Goal: Find specific page/section

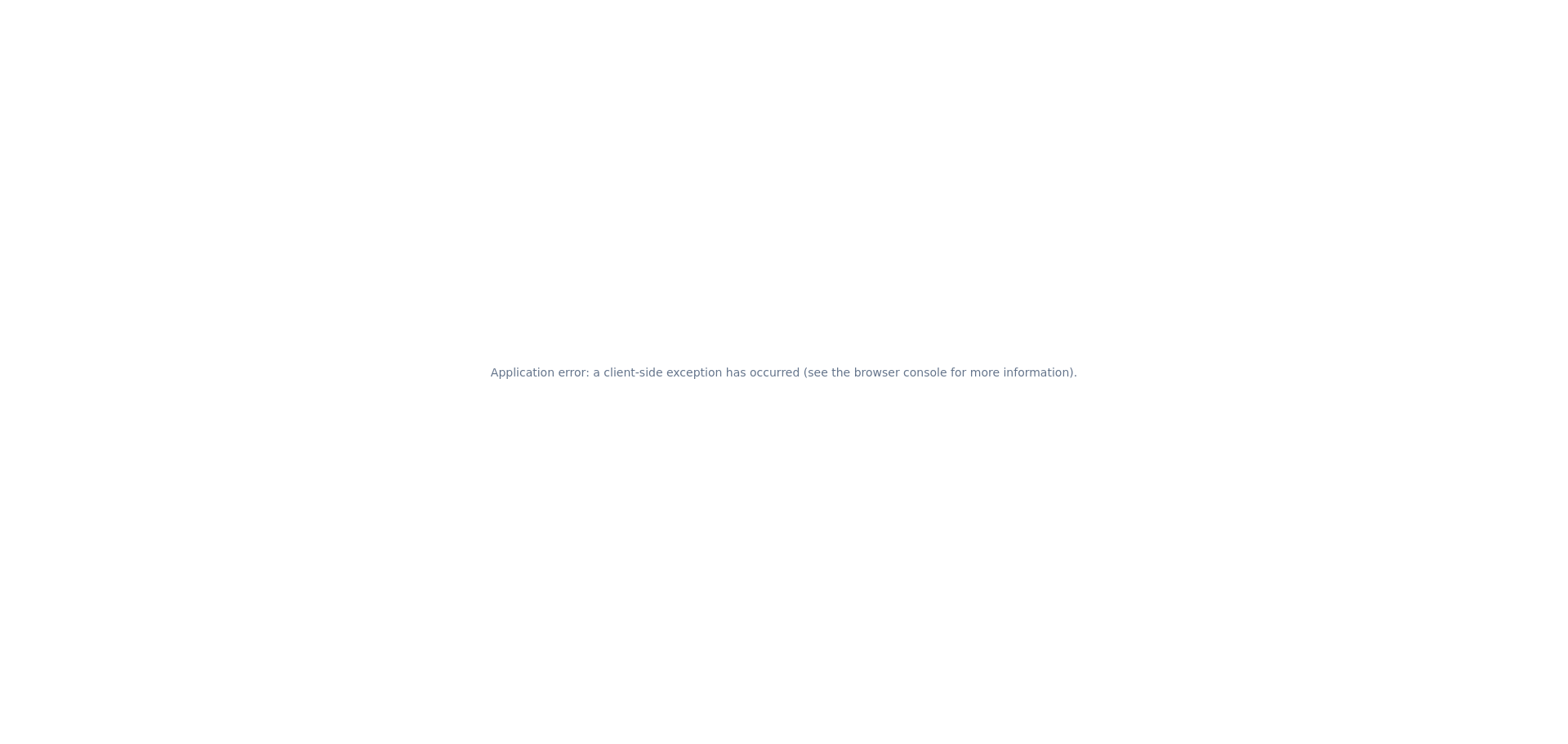
click at [739, 370] on h2 "Application error: a client-side exception has occurred (see the browser consol…" at bounding box center [784, 372] width 587 height 22
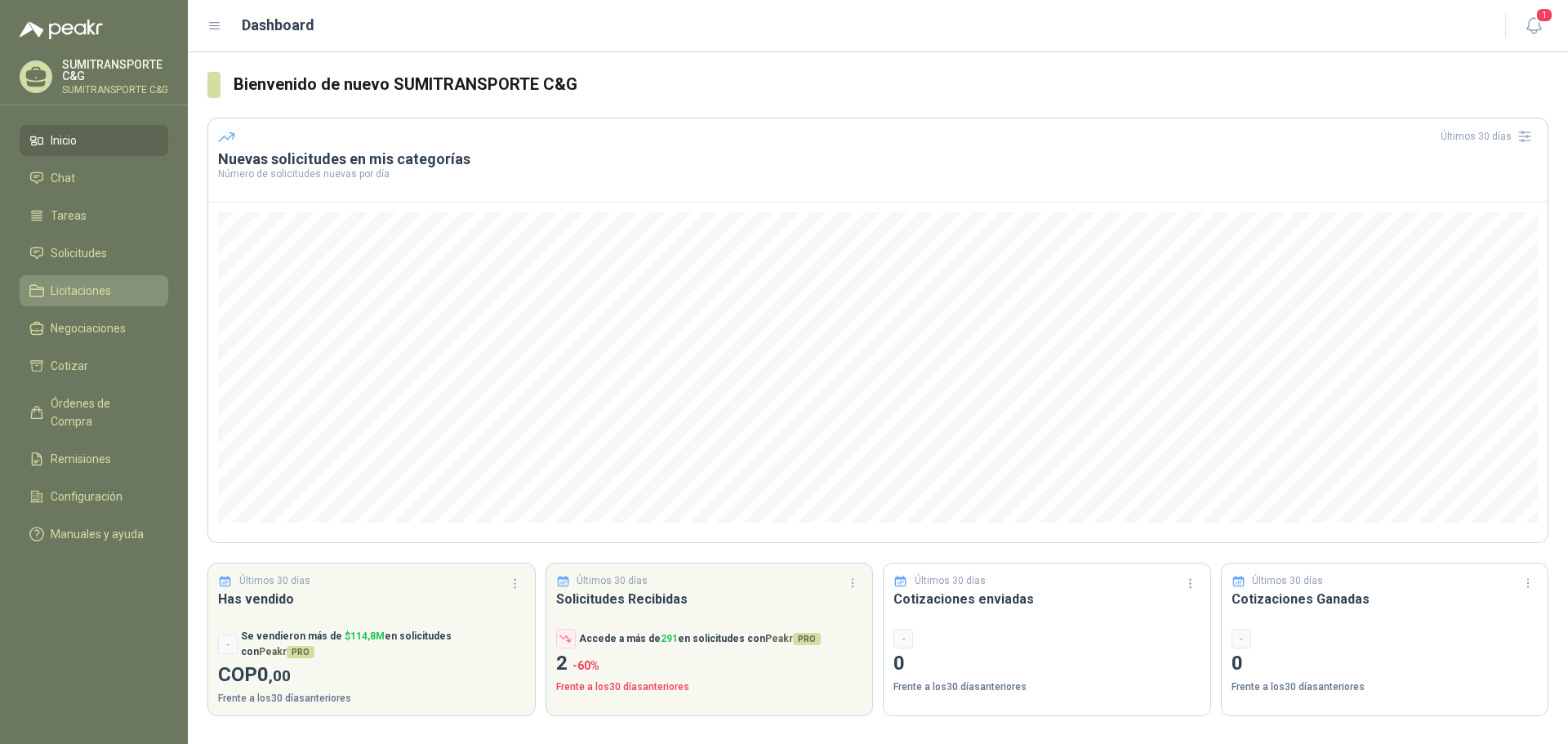
click at [80, 286] on span "Licitaciones" at bounding box center [80, 291] width 60 height 18
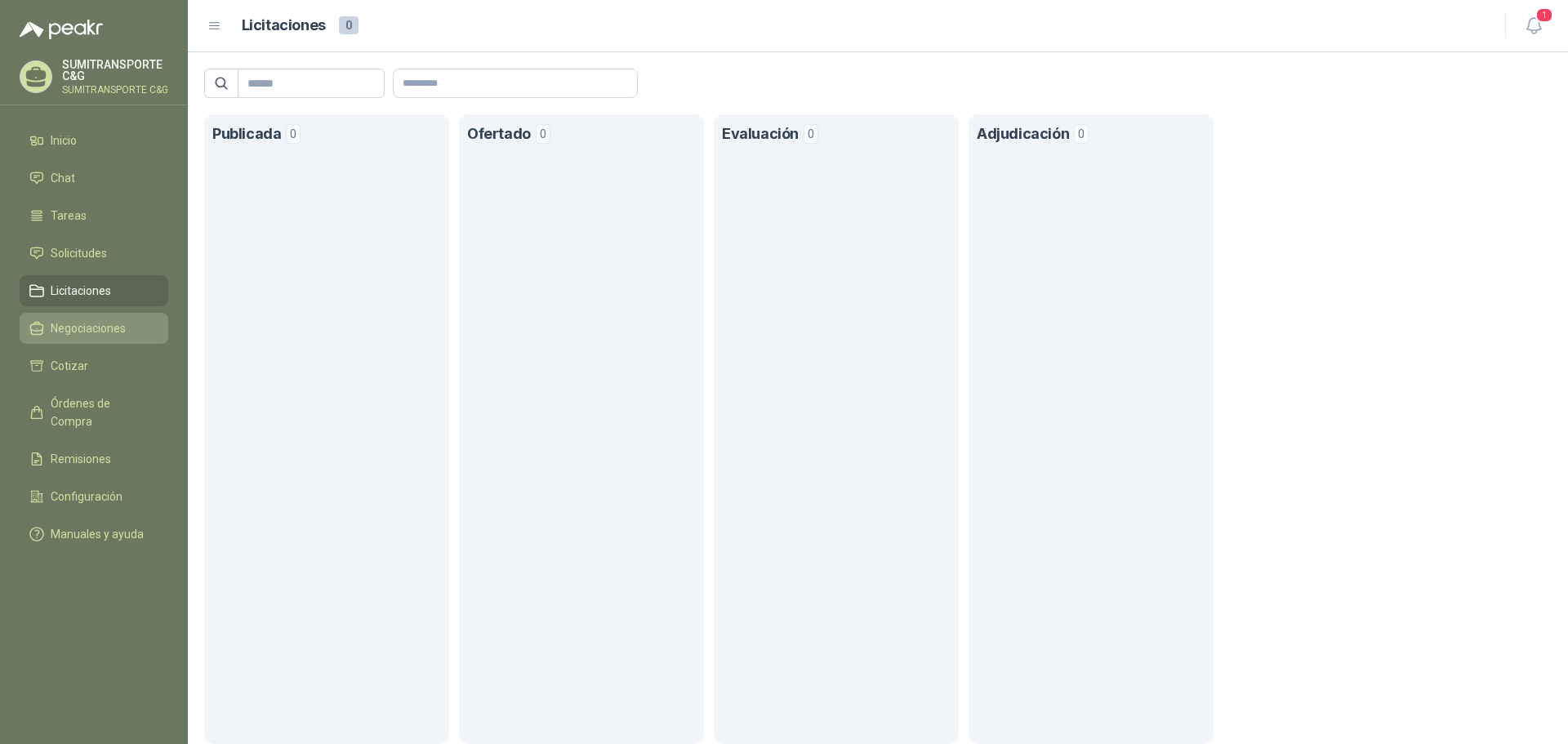
click at [81, 323] on span "Negociaciones" at bounding box center [88, 328] width 75 height 18
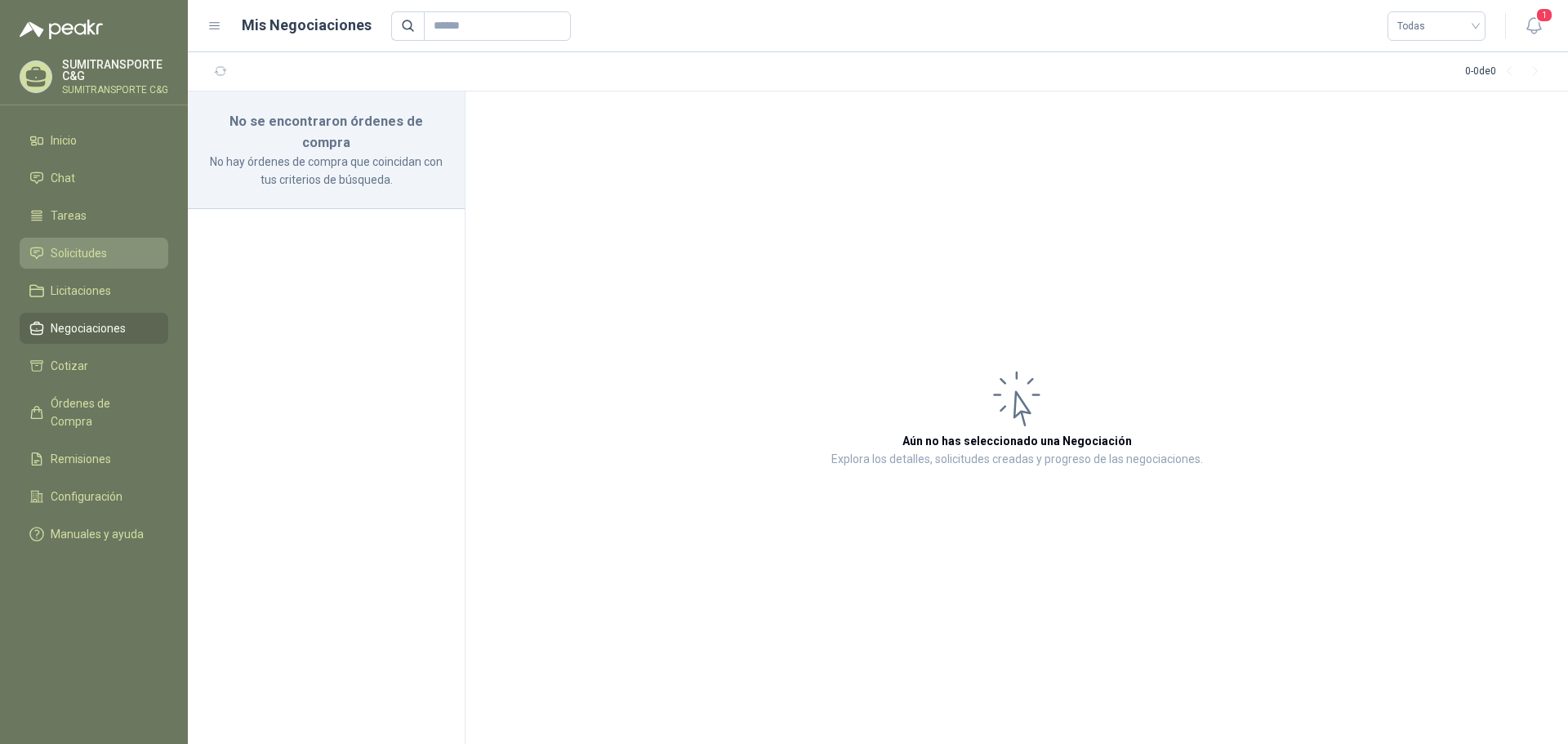
click at [94, 255] on span "Solicitudes" at bounding box center [78, 253] width 57 height 18
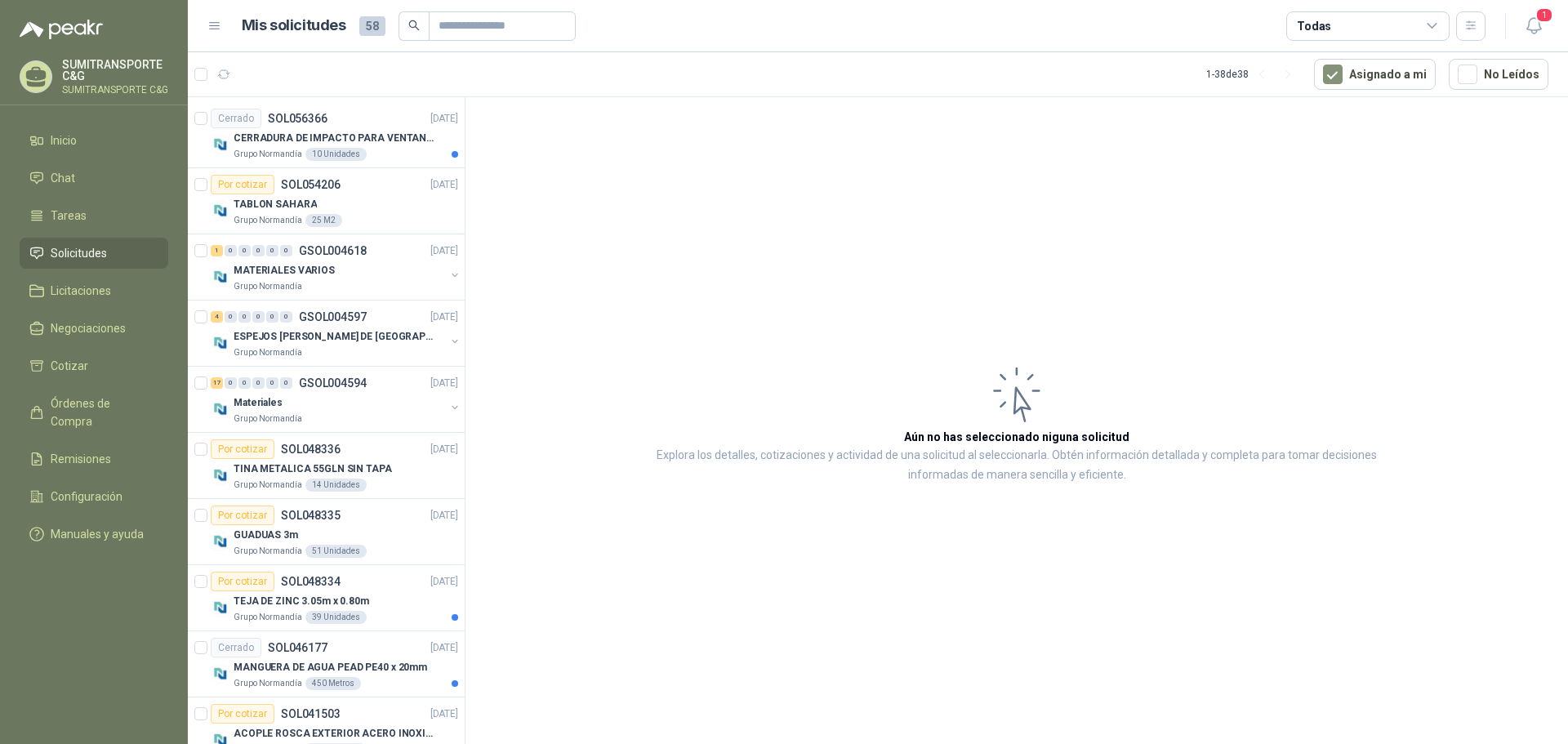
scroll to position [148, 0]
click at [376, 401] on div "Materiales" at bounding box center [339, 399] width 212 height 20
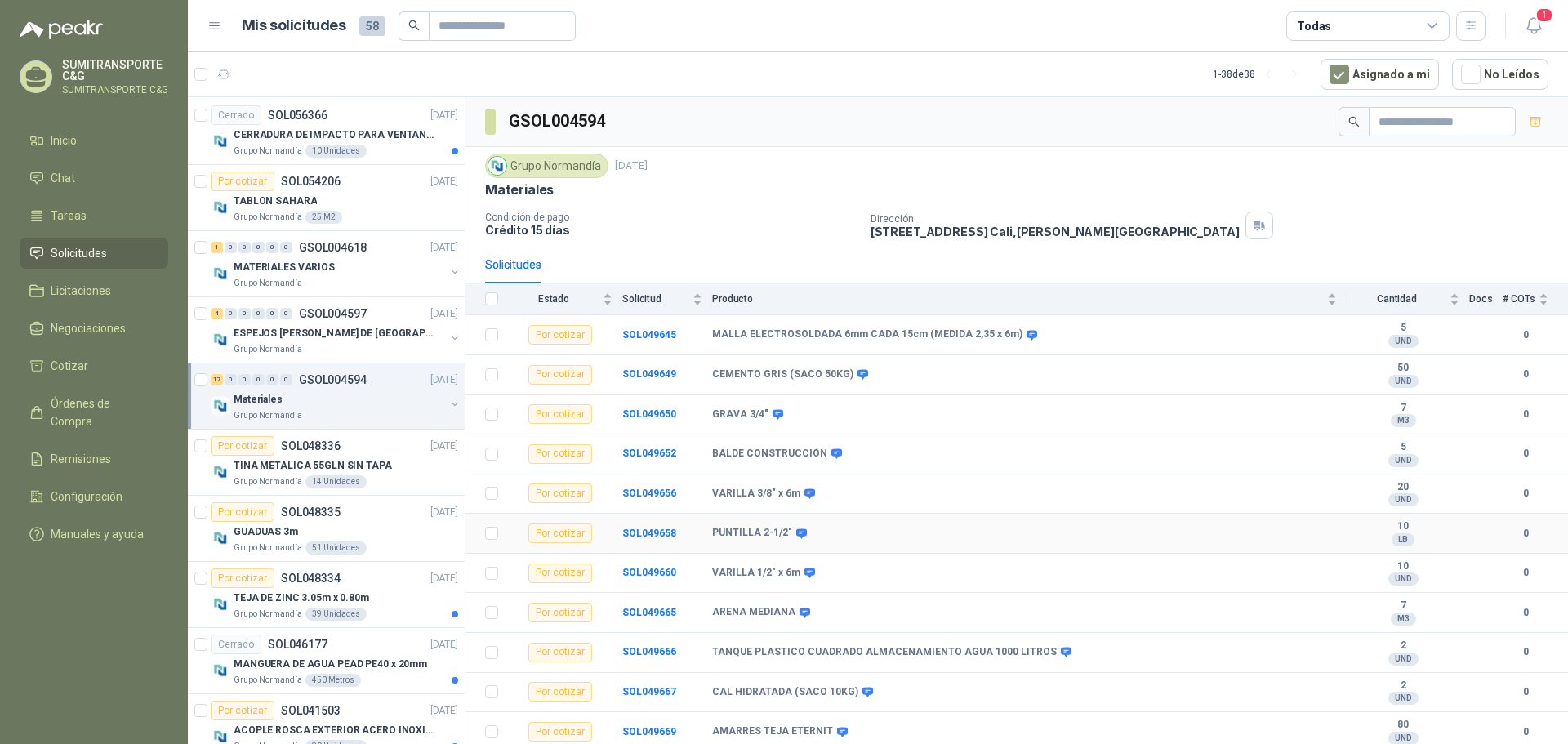
scroll to position [241, 0]
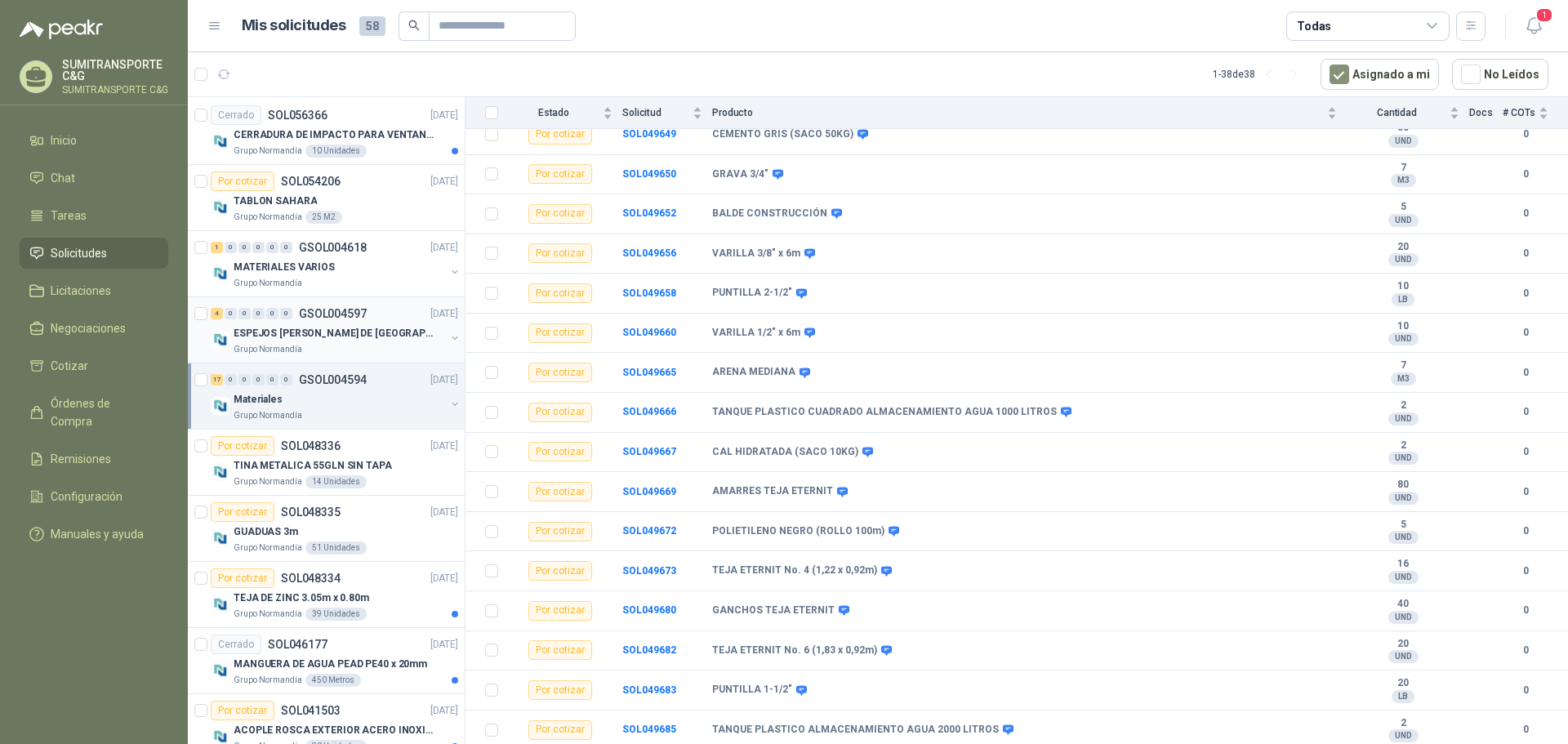
click at [304, 323] on div "ESPEJOS [PERSON_NAME] DE [GEOGRAPHIC_DATA][DATE]" at bounding box center [339, 333] width 212 height 20
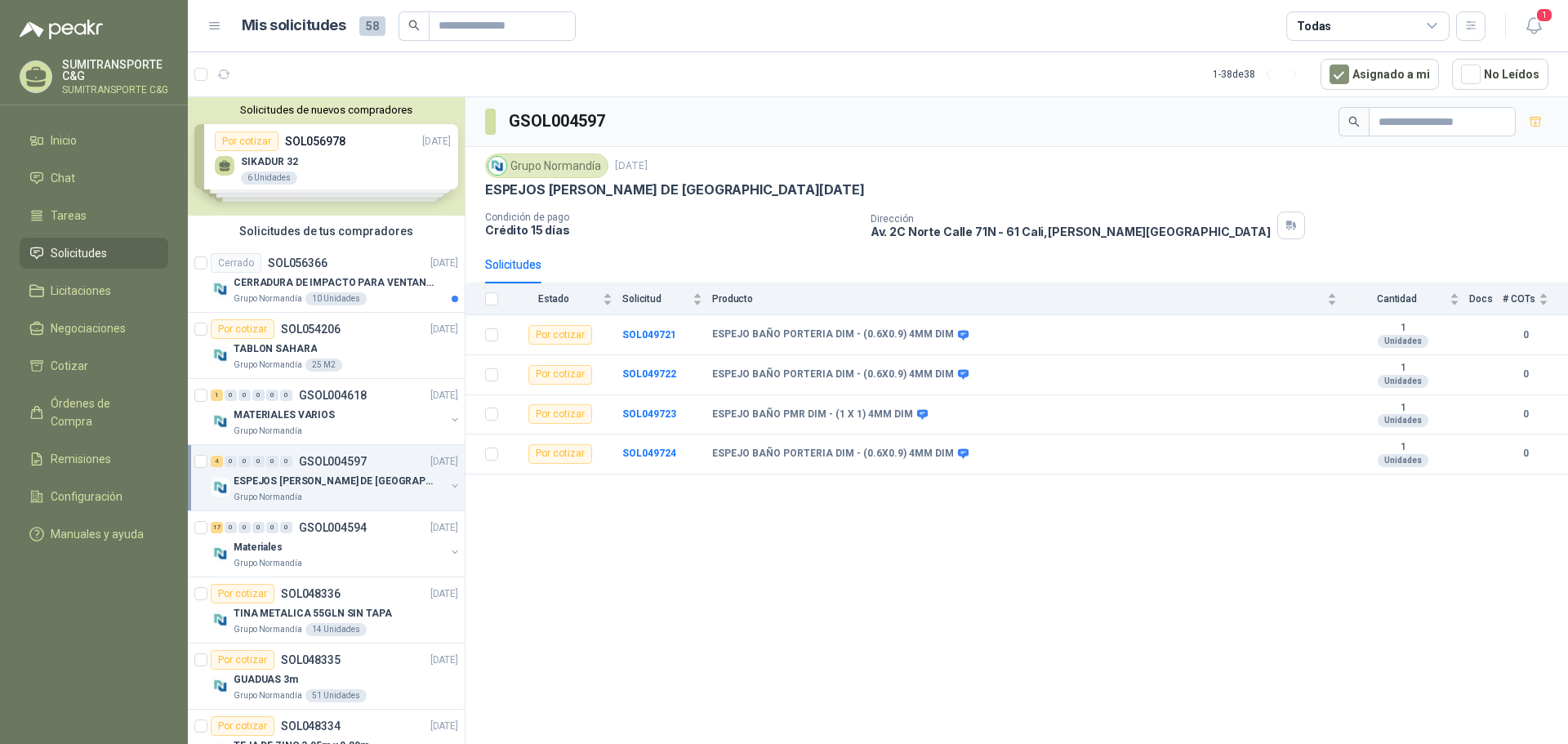
click at [340, 177] on div "Solicitudes de nuevos compradores Por cotizar SOL056978 [DATE] SIKADUR 32 6 Uni…" at bounding box center [326, 156] width 277 height 118
